Goal: Information Seeking & Learning: Find specific fact

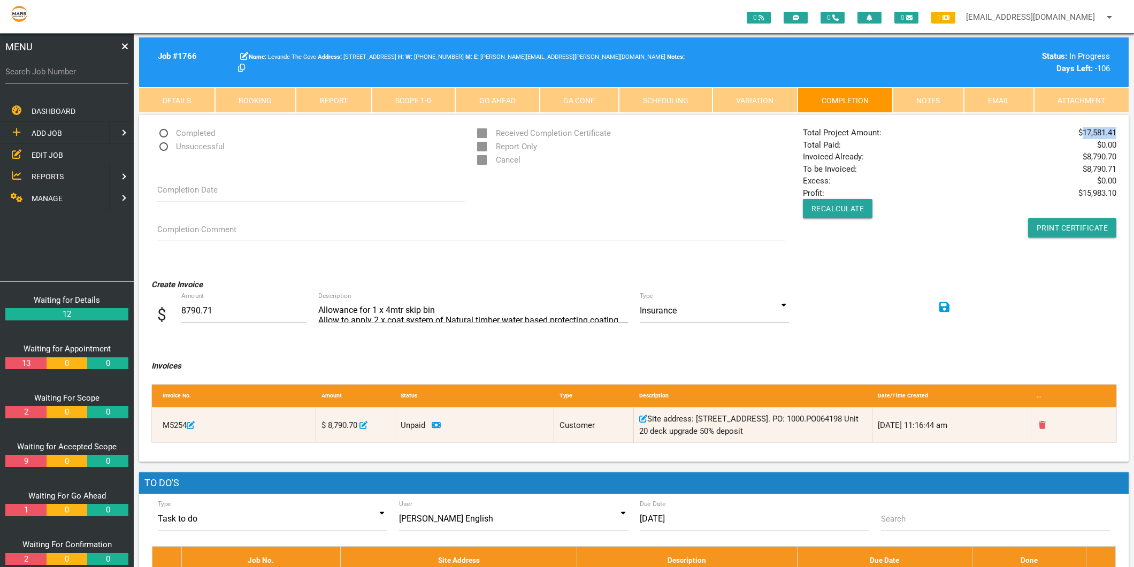
drag, startPoint x: 1082, startPoint y: 134, endPoint x: 1115, endPoint y: 136, distance: 32.7
click at [1115, 136] on span "$ 17,581.41" at bounding box center [1098, 133] width 38 height 12
copy span "17,581.41"
click at [40, 77] on label "Search Job Number" at bounding box center [66, 72] width 123 height 12
click at [40, 77] on input "Search Job Number" at bounding box center [66, 71] width 123 height 25
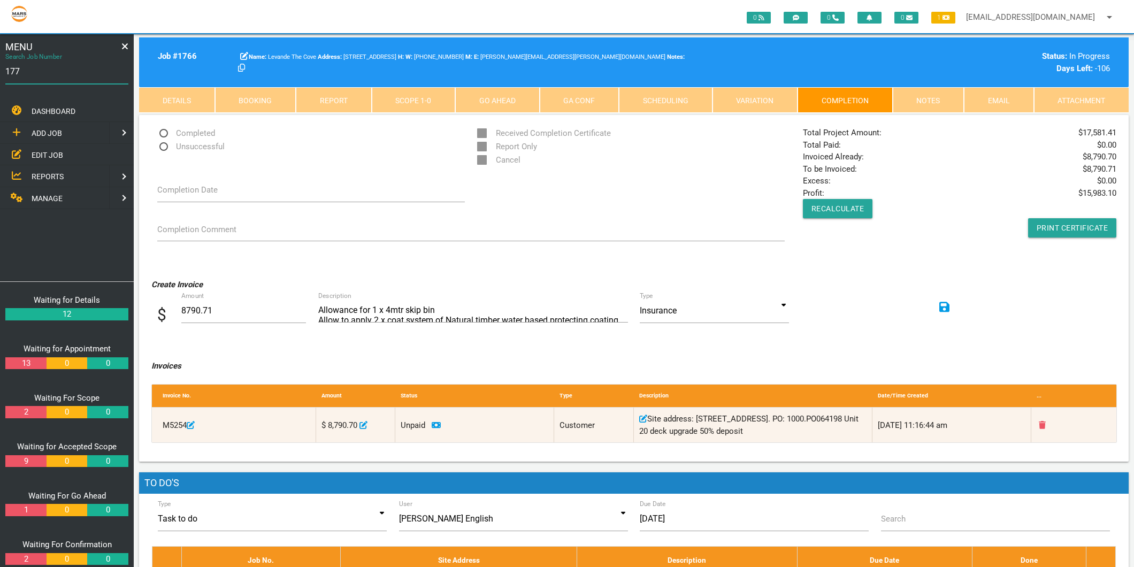
type input "1774"
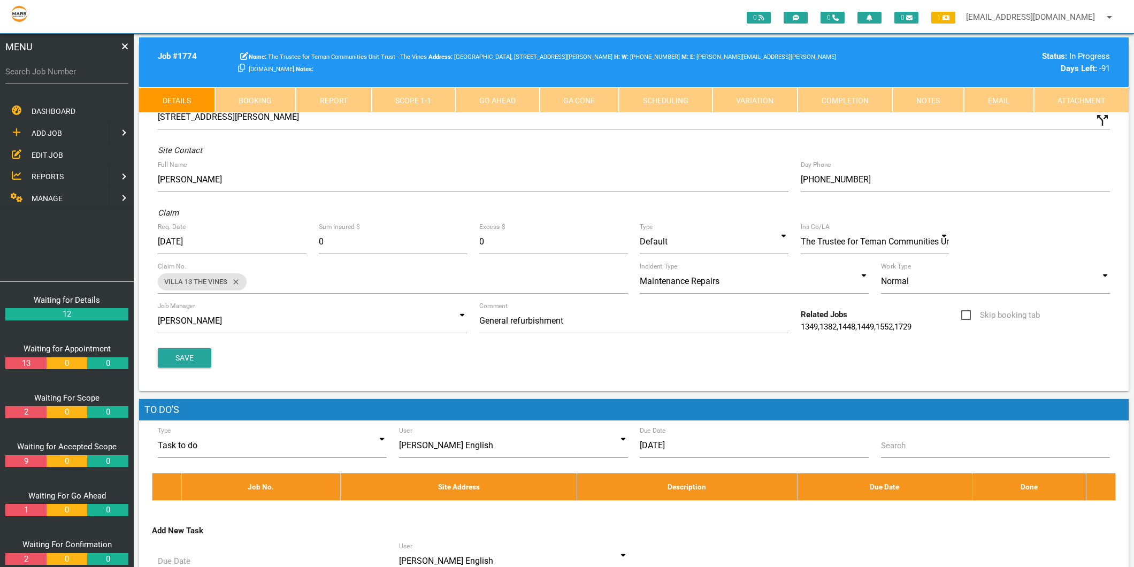
click at [822, 97] on link "Completion" at bounding box center [845, 100] width 95 height 26
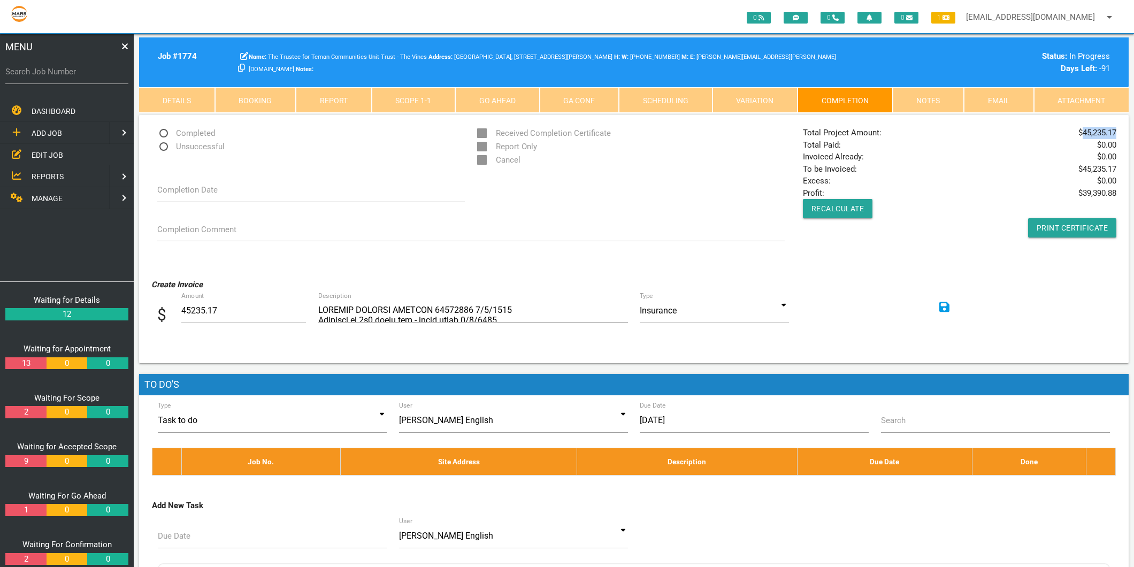
drag, startPoint x: 1116, startPoint y: 131, endPoint x: 1084, endPoint y: 130, distance: 31.6
click at [1084, 130] on span "$ 45,235.17" at bounding box center [1098, 133] width 38 height 12
copy span "45,235.17"
click at [91, 68] on label "Search Job Number" at bounding box center [66, 72] width 123 height 12
click at [91, 68] on input "Search Job Number" at bounding box center [66, 71] width 123 height 25
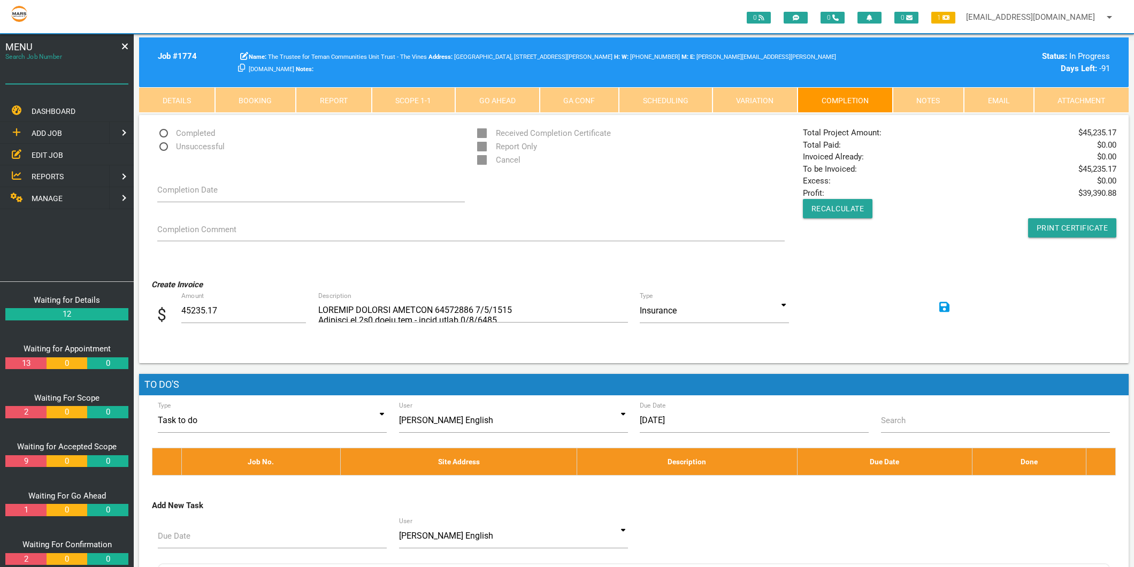
click at [91, 68] on input "Search Job Number" at bounding box center [66, 71] width 123 height 25
type input "1781"
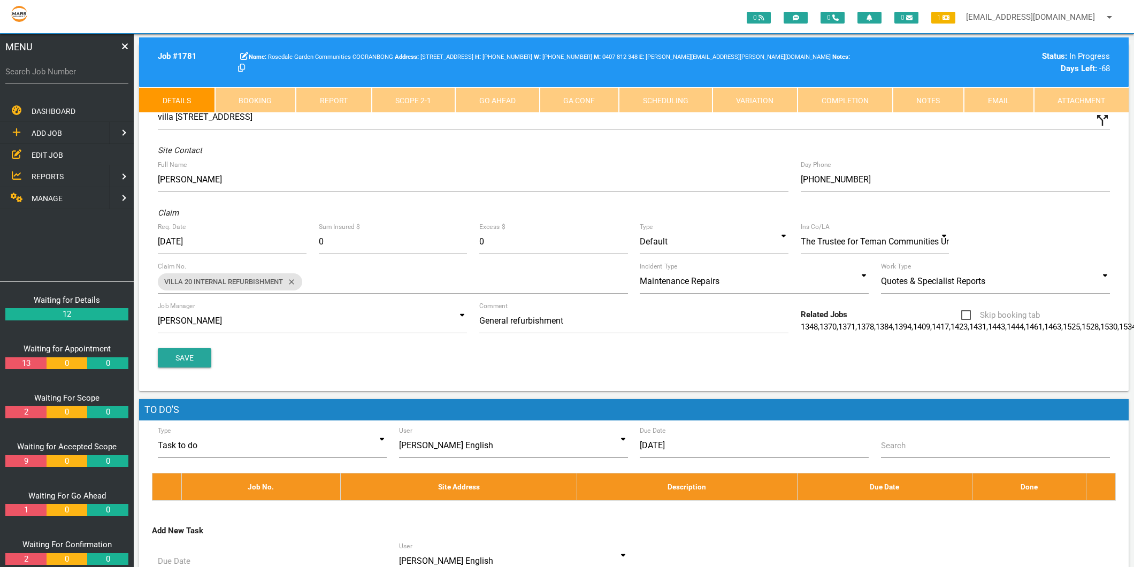
click at [827, 105] on link "Completion" at bounding box center [845, 100] width 95 height 26
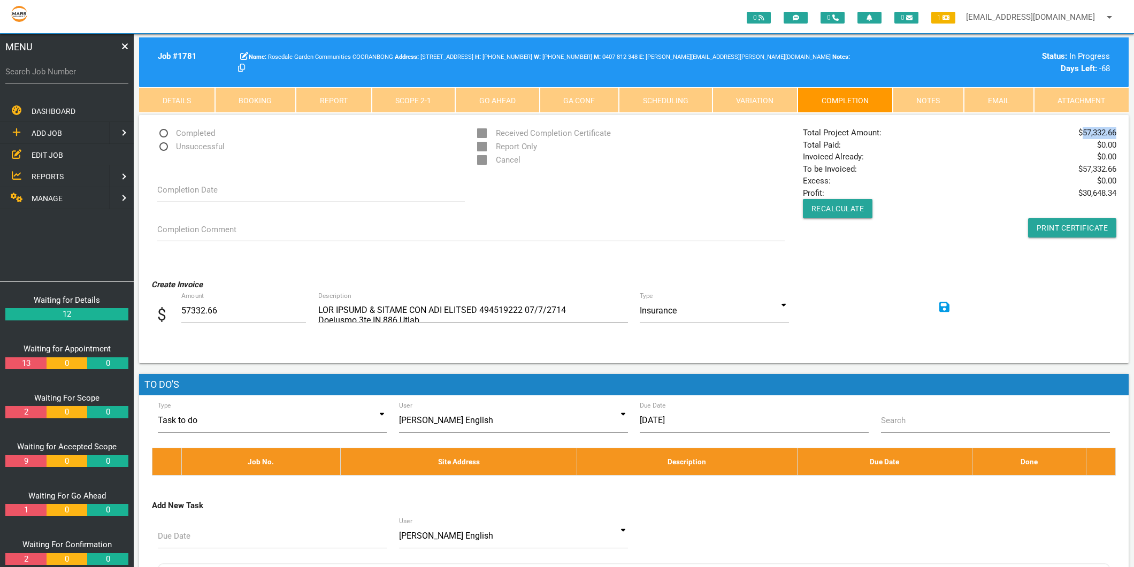
drag, startPoint x: 1085, startPoint y: 133, endPoint x: 1116, endPoint y: 131, distance: 31.6
click at [1116, 131] on span "$ 57,332.66" at bounding box center [1098, 133] width 38 height 12
copy span "57,332.66"
click at [27, 66] on label "Search Job Number" at bounding box center [66, 72] width 123 height 12
click at [27, 66] on input "Search Job Number" at bounding box center [66, 71] width 123 height 25
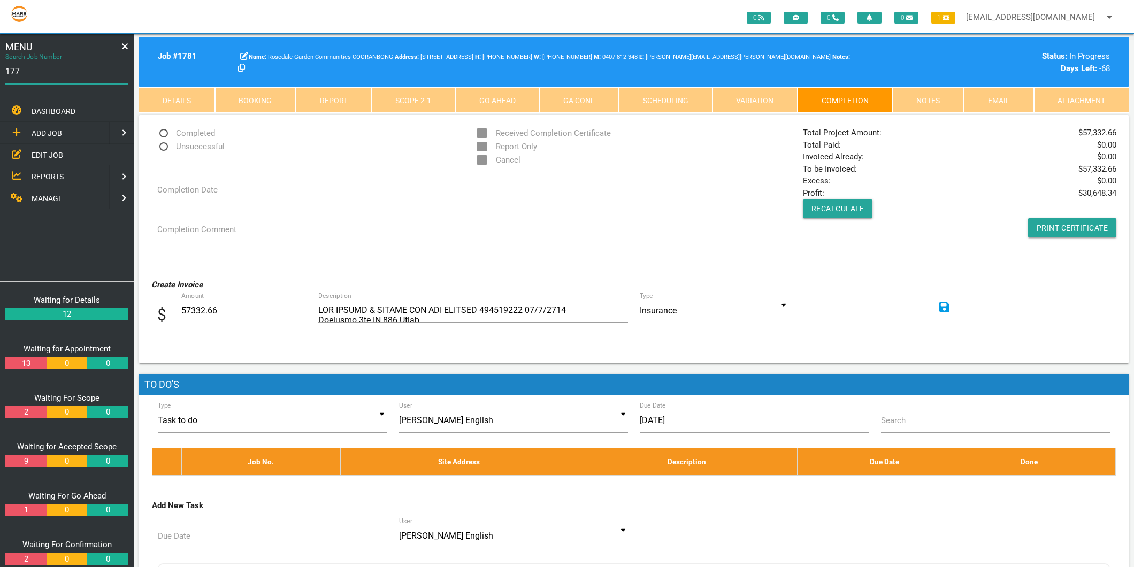
type input "1774"
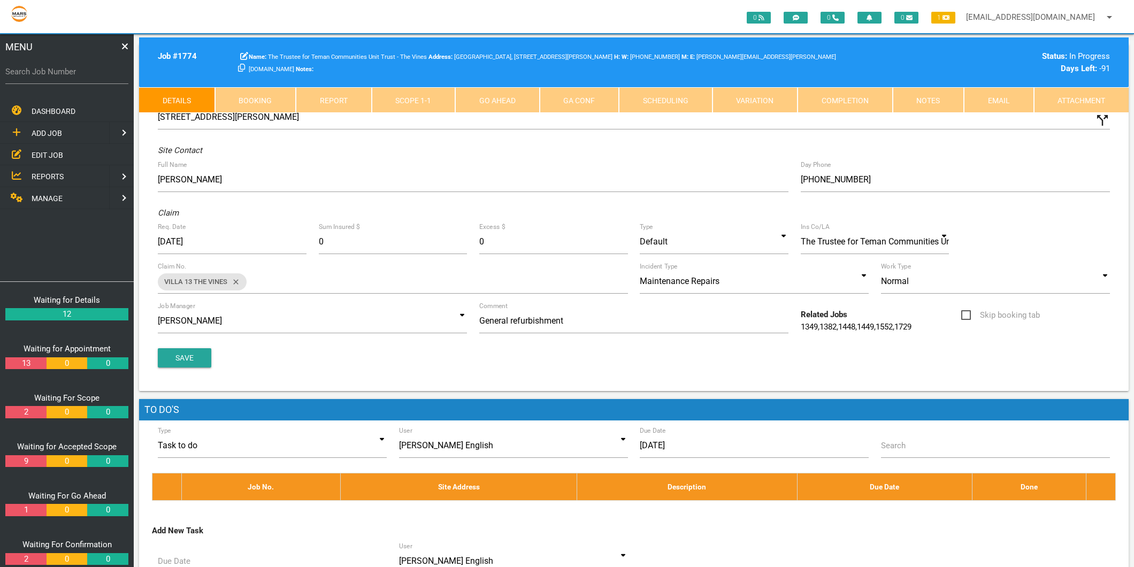
click at [865, 97] on link "Completion" at bounding box center [845, 100] width 95 height 26
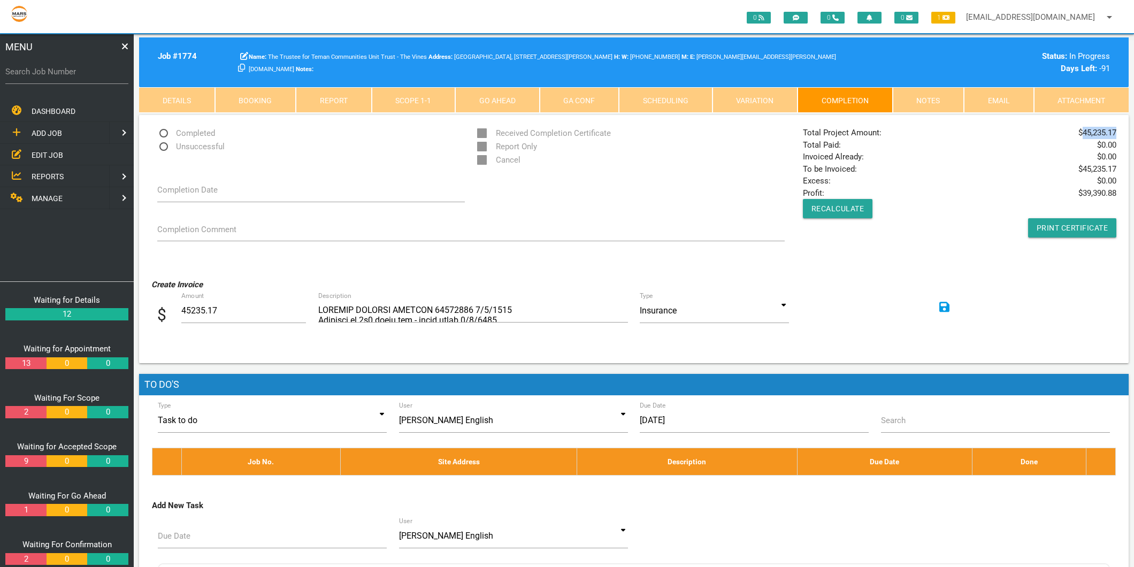
drag, startPoint x: 1081, startPoint y: 132, endPoint x: 1116, endPoint y: 136, distance: 35.5
click at [1116, 136] on span "$ 45,235.17" at bounding box center [1098, 133] width 38 height 12
copy span "45,235.17"
